Goal: Check status: Check status

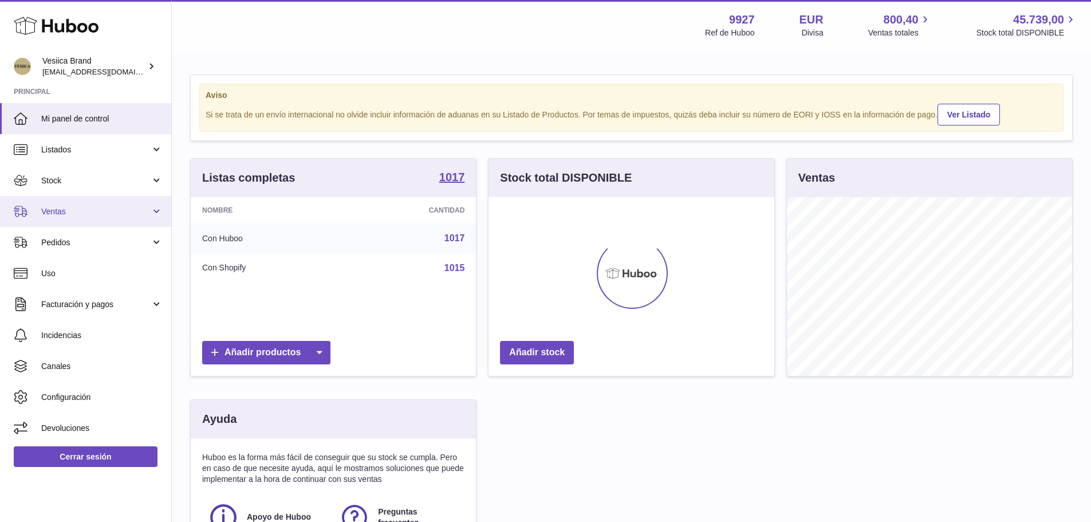
scroll to position [179, 286]
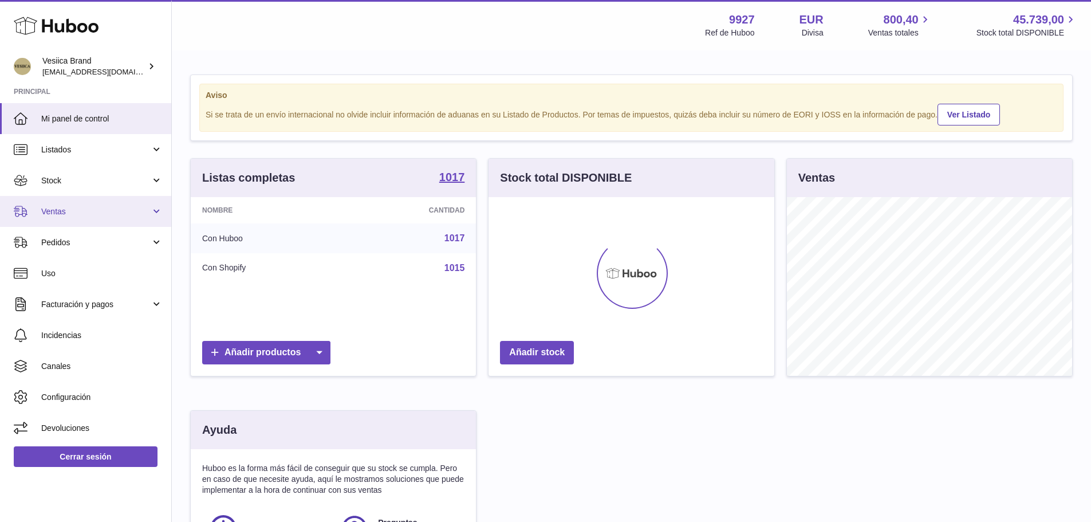
click at [90, 214] on span "Ventas" at bounding box center [95, 211] width 109 height 11
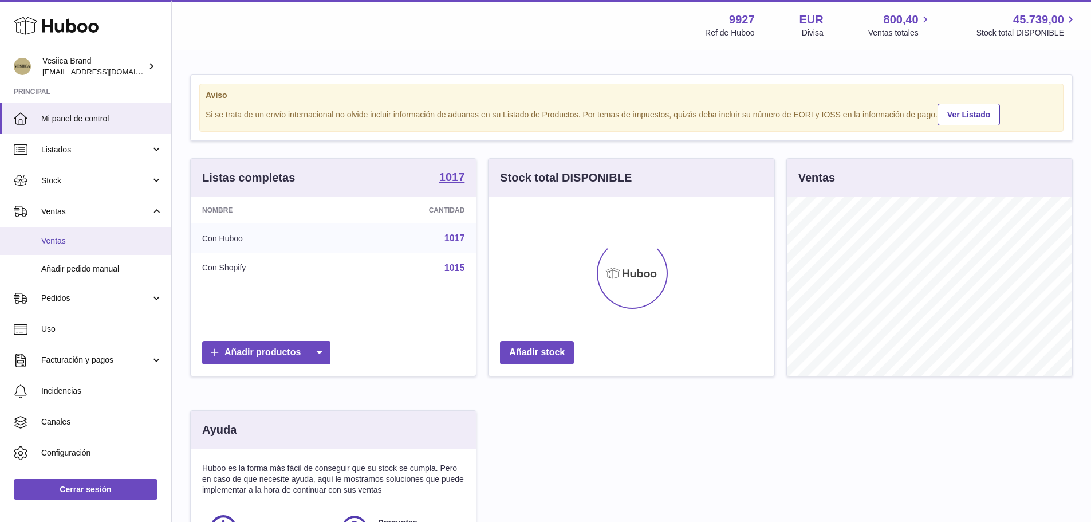
click at [82, 238] on span "Ventas" at bounding box center [101, 240] width 121 height 11
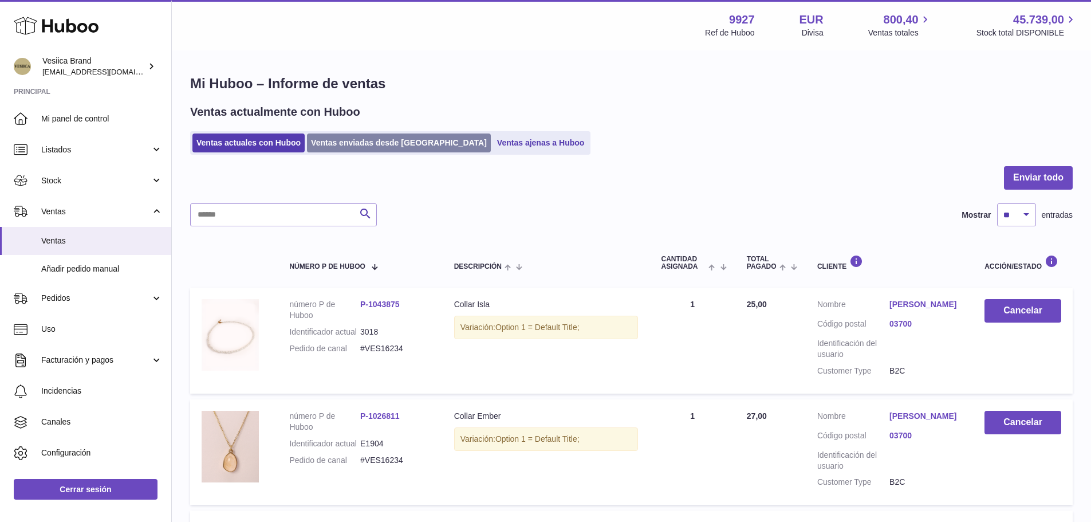
click at [345, 136] on link "Ventas enviadas desde [GEOGRAPHIC_DATA]" at bounding box center [399, 142] width 184 height 19
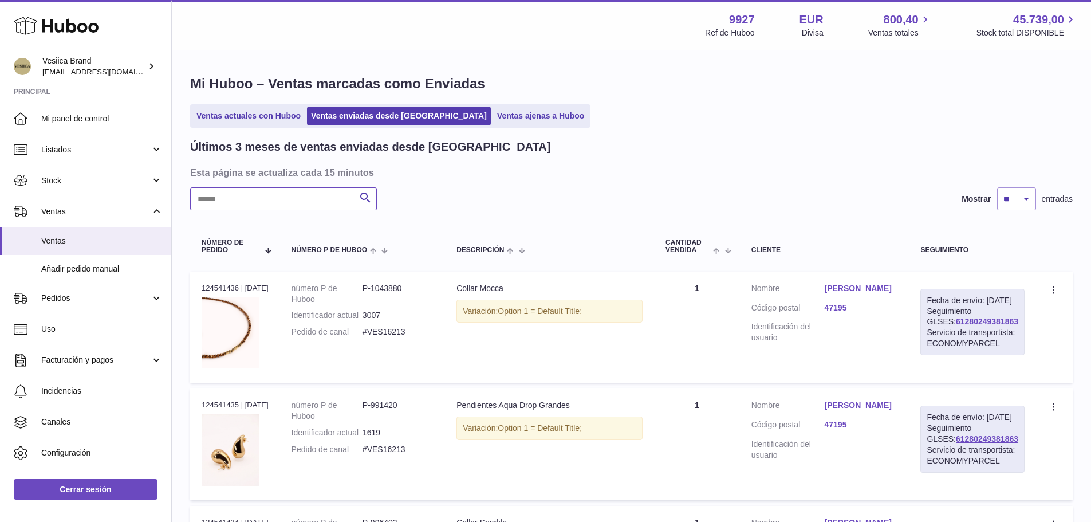
click at [280, 203] on input "text" at bounding box center [283, 198] width 187 height 23
paste input "*******"
type input "*******"
click at [846, 285] on link "Mar Martínez Torres" at bounding box center [861, 288] width 73 height 11
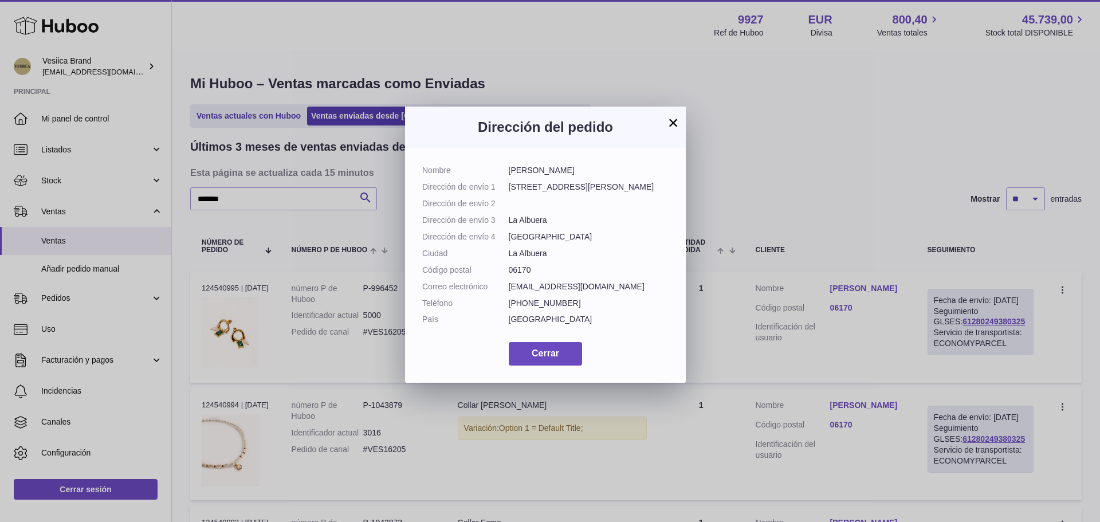
click at [665, 120] on h3 "Dirección del pedido" at bounding box center [545, 127] width 246 height 18
click at [668, 119] on button "×" at bounding box center [673, 123] width 14 height 14
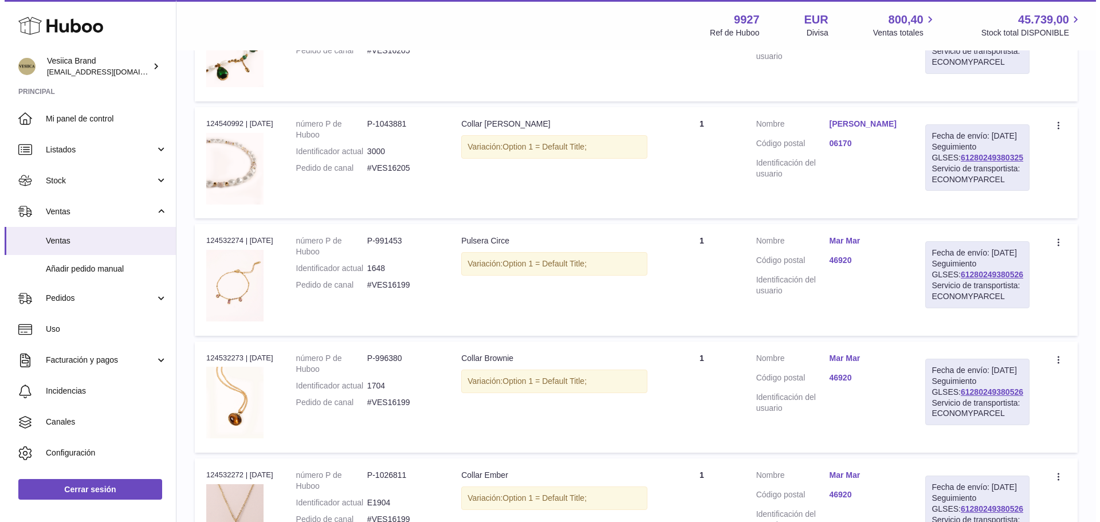
scroll to position [573, 0]
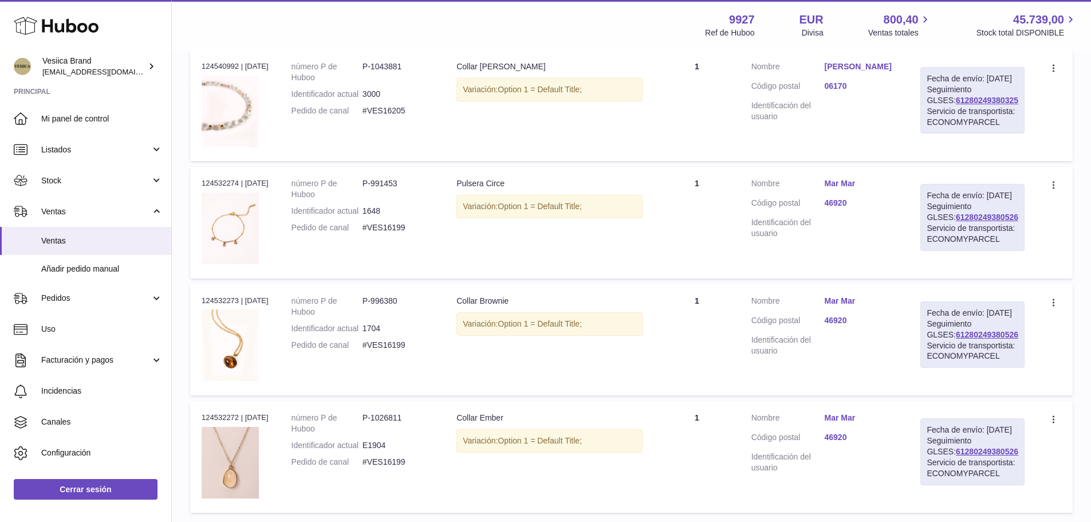
click at [849, 189] on link "Mar Mar" at bounding box center [861, 183] width 73 height 11
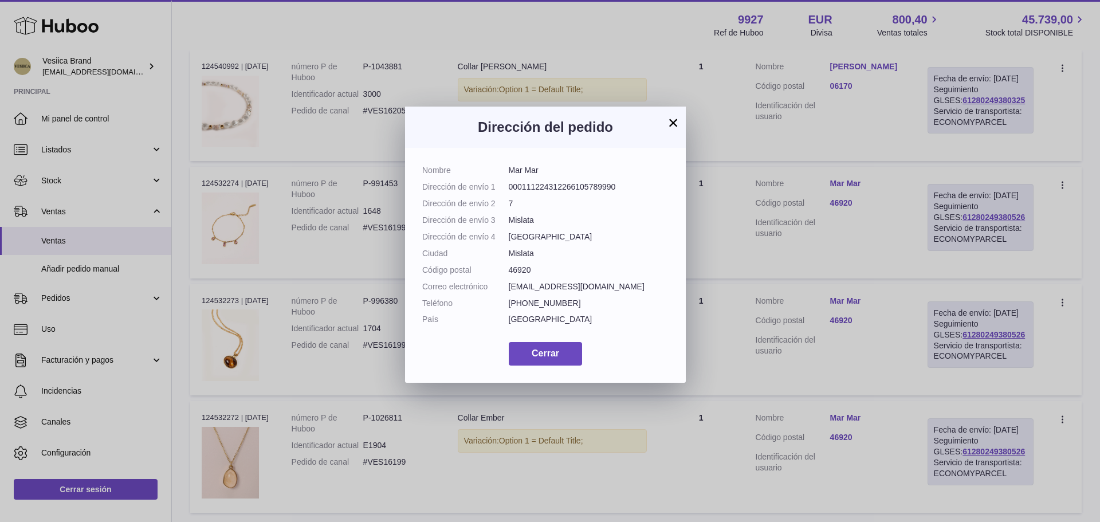
drag, startPoint x: 665, startPoint y: 120, endPoint x: 667, endPoint y: 126, distance: 6.2
click at [664, 119] on div "× Dirección del pedido Nombre Mar Mar Dirección de envío 1 00011122431226610578…" at bounding box center [545, 245] width 281 height 276
click at [671, 122] on button "×" at bounding box center [673, 123] width 14 height 14
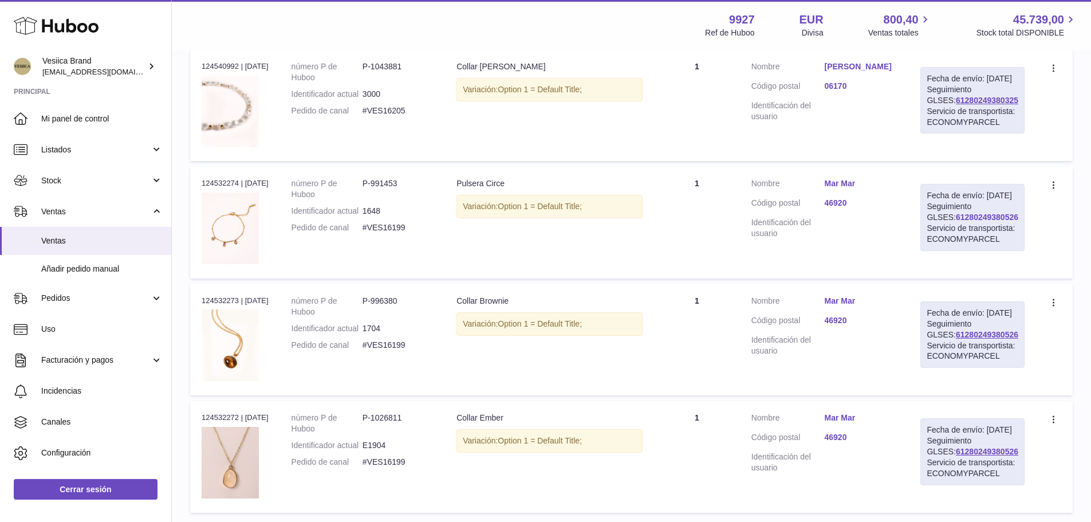
drag, startPoint x: 991, startPoint y: 274, endPoint x: 937, endPoint y: 274, distance: 54.4
click at [937, 250] on div "Fecha de envío: 12º sep. 2025 Seguimiento GLSES: 61280249380526 Servicio de tra…" at bounding box center [972, 217] width 104 height 66
copy link "61280249380526"
drag, startPoint x: 414, startPoint y: 284, endPoint x: 369, endPoint y: 283, distance: 44.1
click at [369, 233] on dd "#VES16199" at bounding box center [398, 227] width 71 height 11
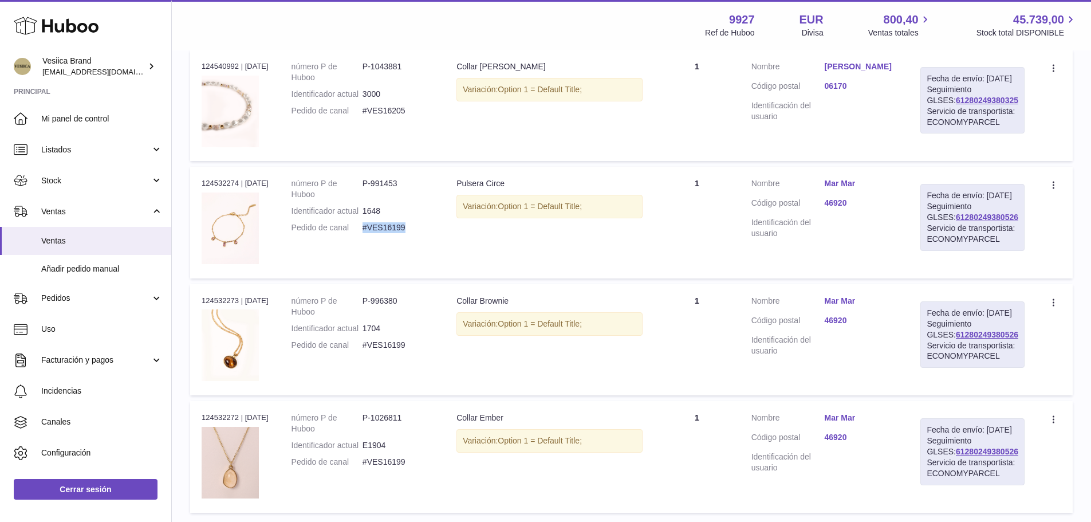
copy dd "#VES16199"
click at [851, 189] on link "Mar Mar" at bounding box center [861, 183] width 73 height 11
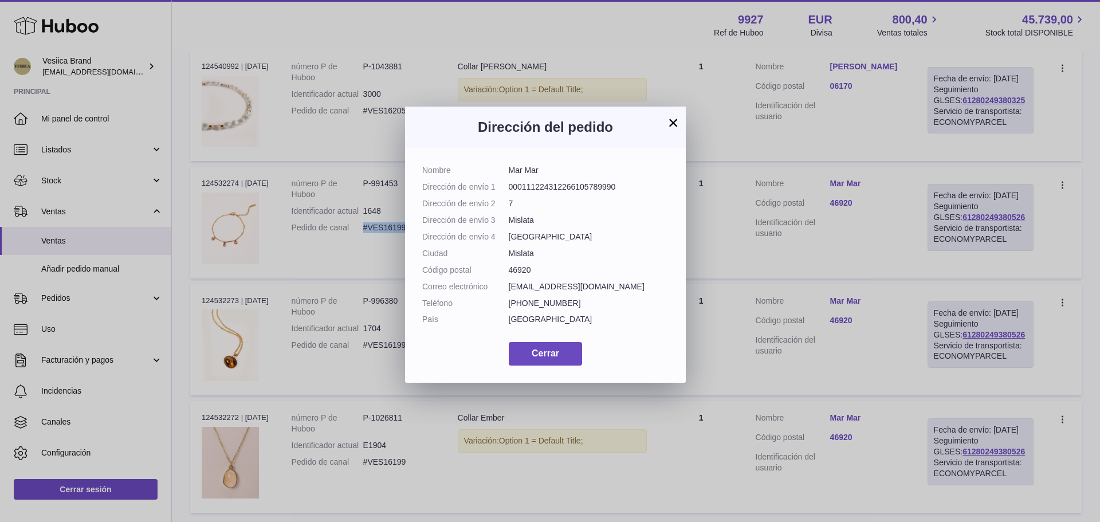
drag, startPoint x: 516, startPoint y: 172, endPoint x: 508, endPoint y: 172, distance: 8.0
click at [509, 172] on dd "Mar Mar" at bounding box center [589, 170] width 160 height 11
copy dd "Mar Mar"
